Goal: Task Accomplishment & Management: Use online tool/utility

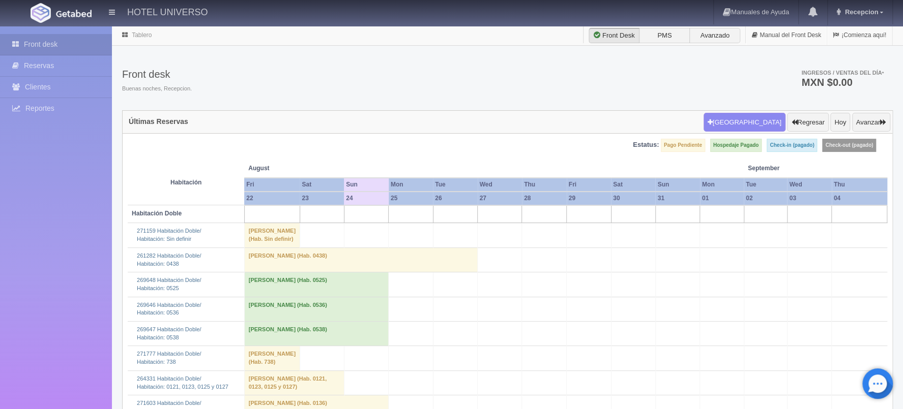
scroll to position [1018, 0]
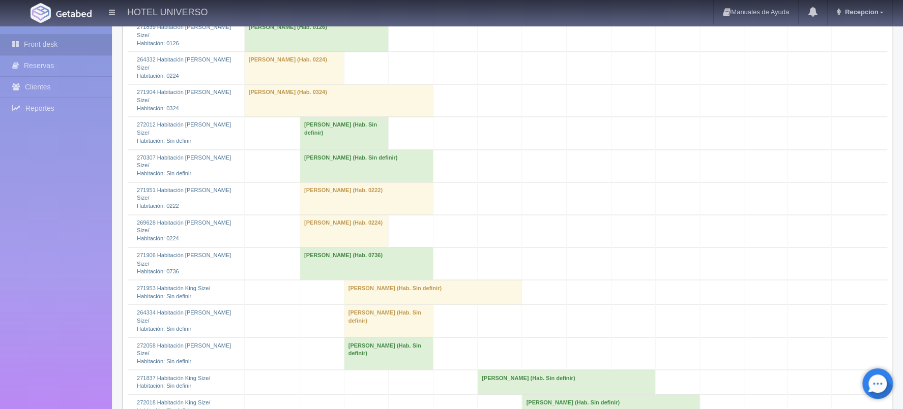
click at [318, 84] on td "[PERSON_NAME] (Hab. 0224)" at bounding box center [294, 68] width 100 height 33
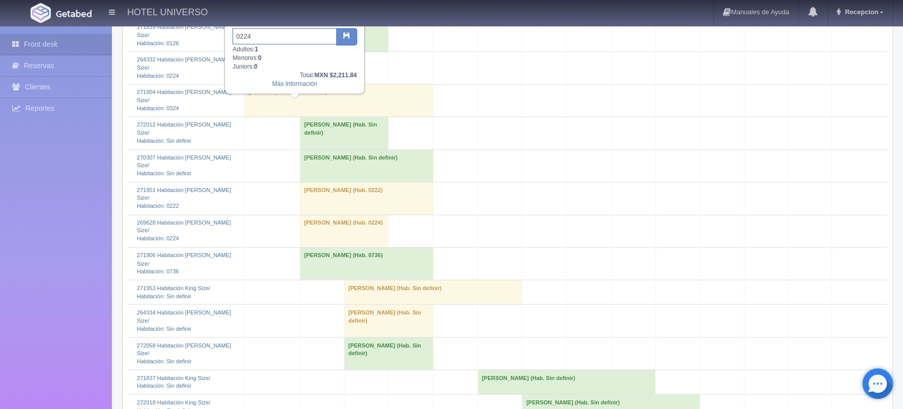
click at [266, 28] on input "0224" at bounding box center [284, 36] width 104 height 16
click at [343, 38] on button "button" at bounding box center [346, 36] width 21 height 17
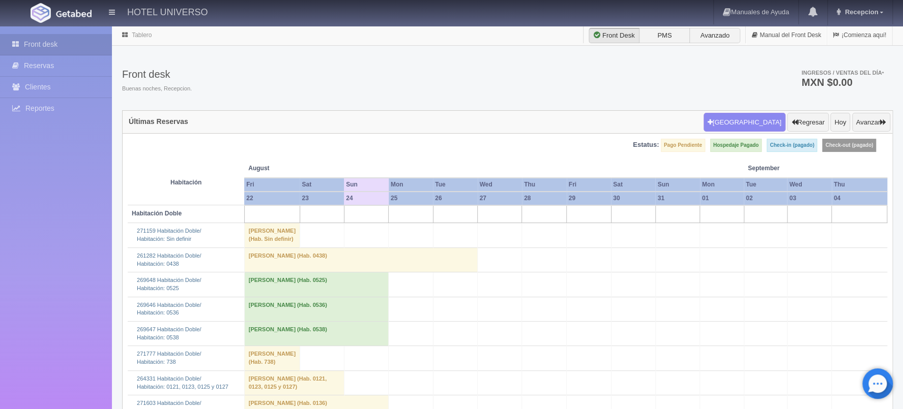
scroll to position [203, 0]
